Goal: Navigation & Orientation: Find specific page/section

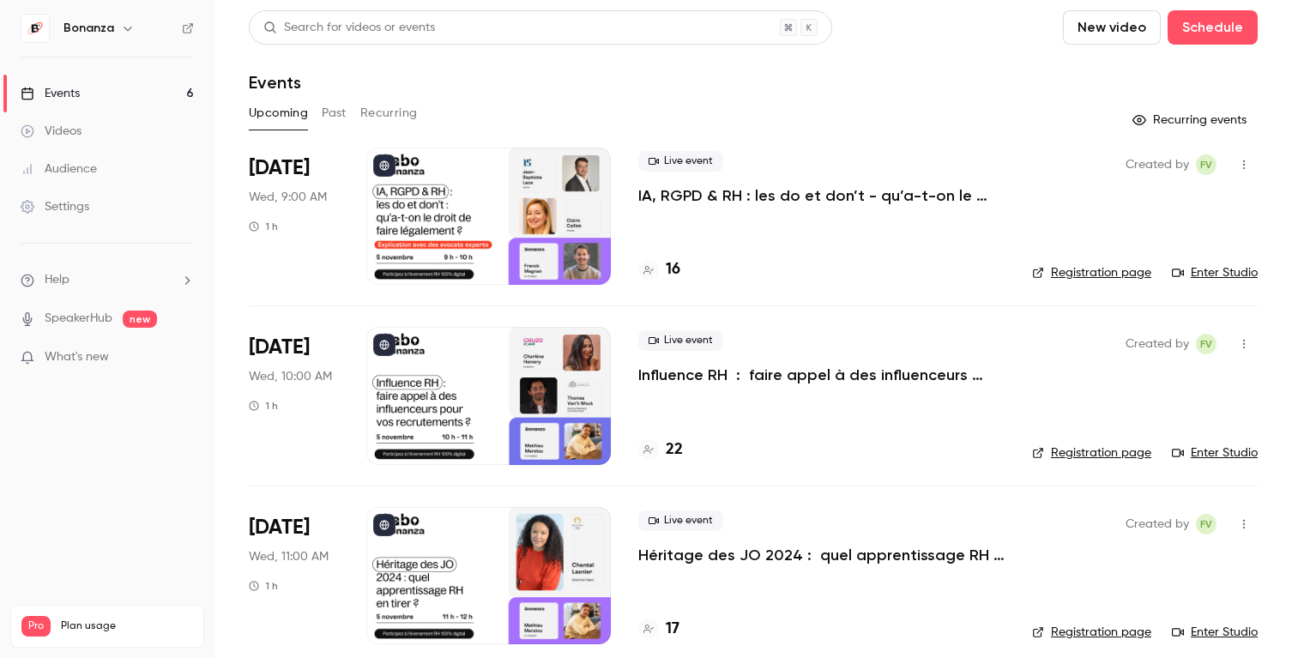
scroll to position [523, 0]
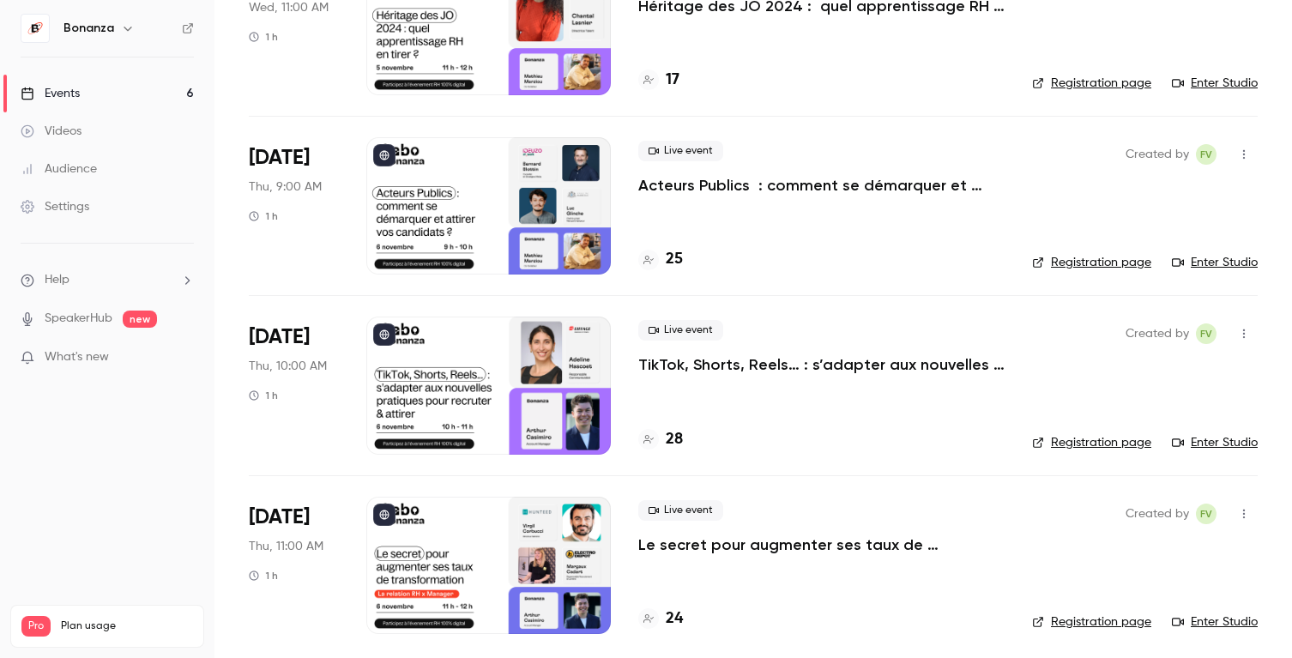
scroll to position [556, 0]
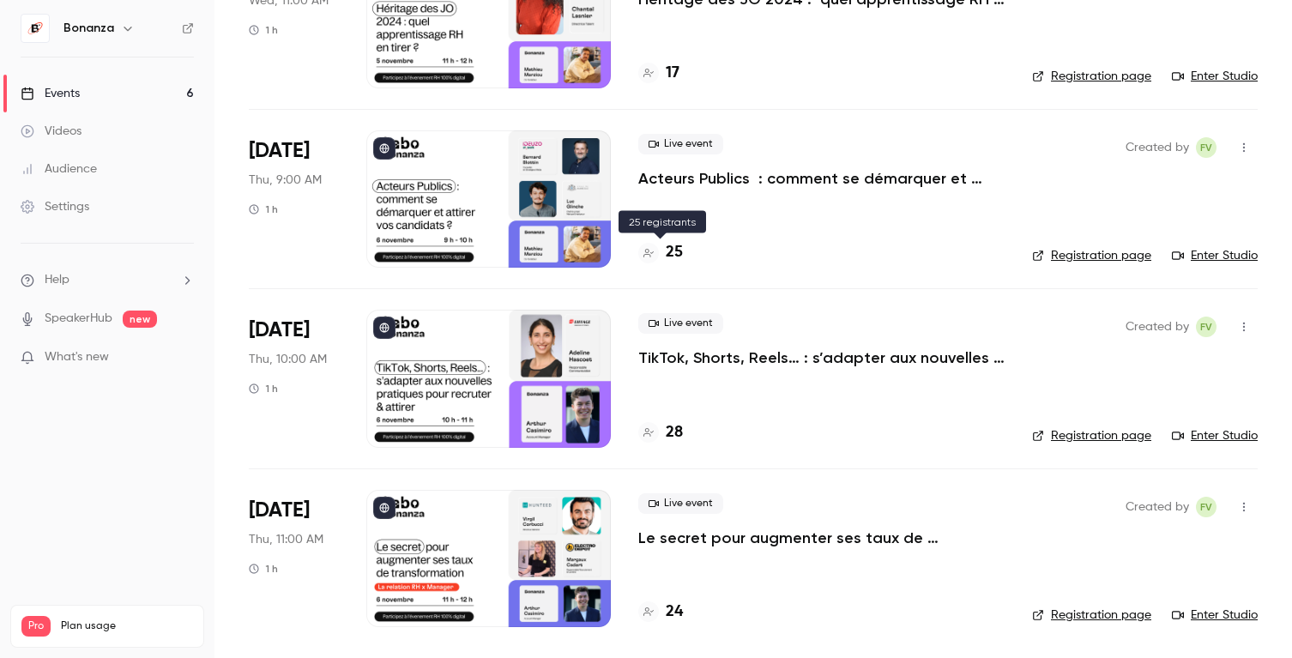
click at [652, 253] on icon at bounding box center [649, 253] width 10 height 9
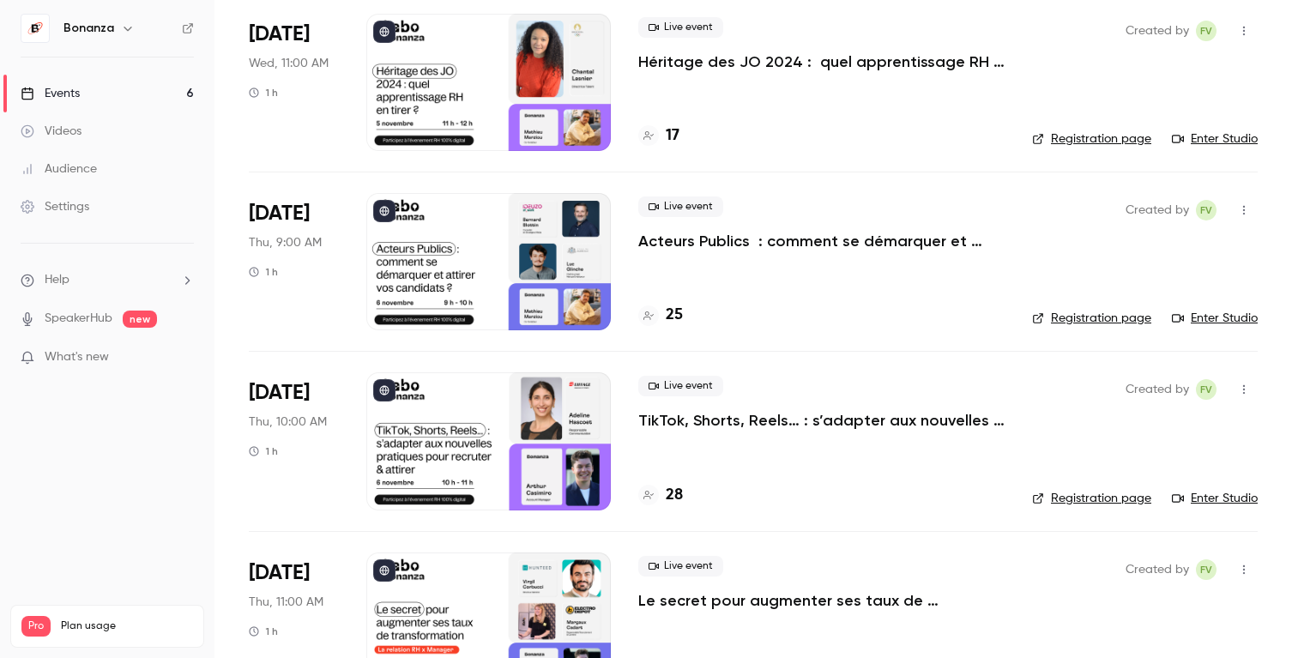
scroll to position [556, 0]
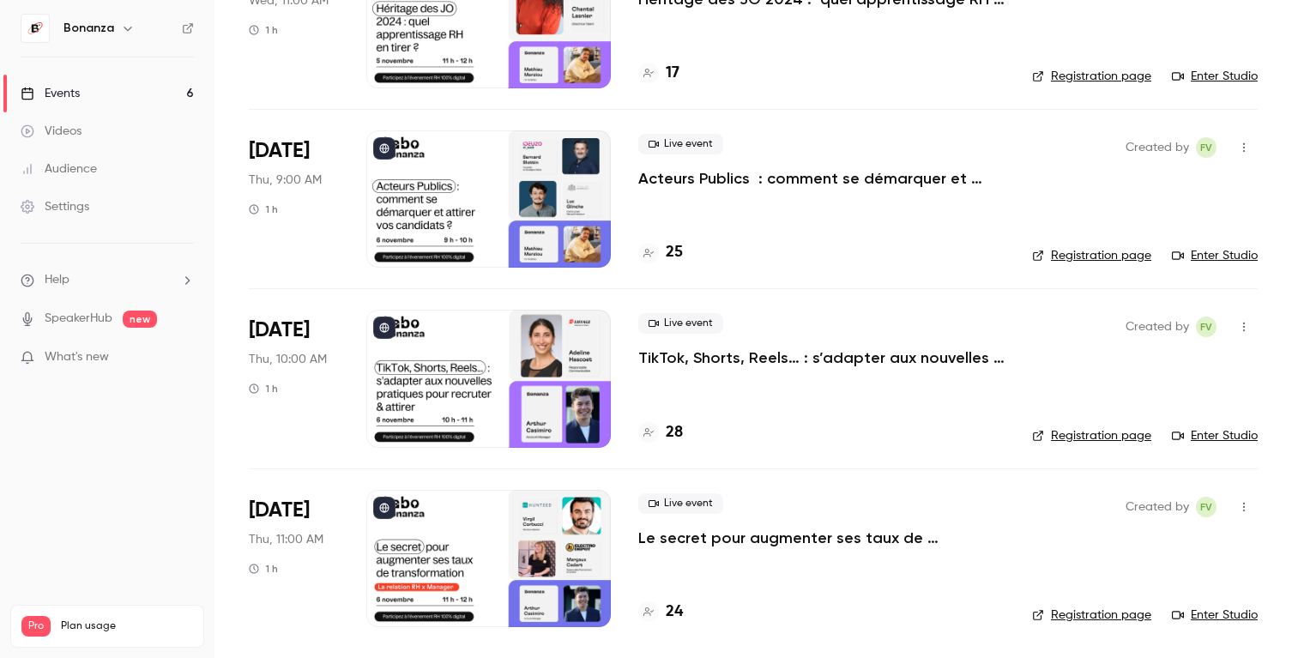
click at [650, 432] on icon at bounding box center [649, 432] width 10 height 10
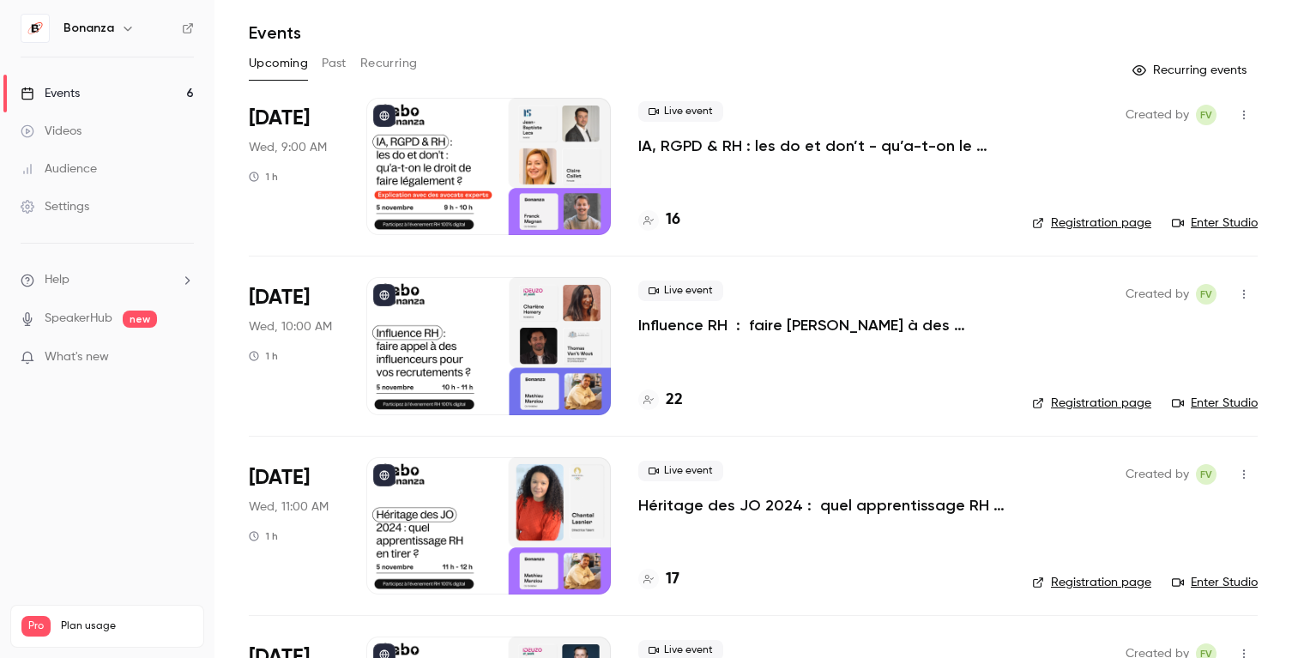
scroll to position [26, 0]
